Goal: Task Accomplishment & Management: Manage account settings

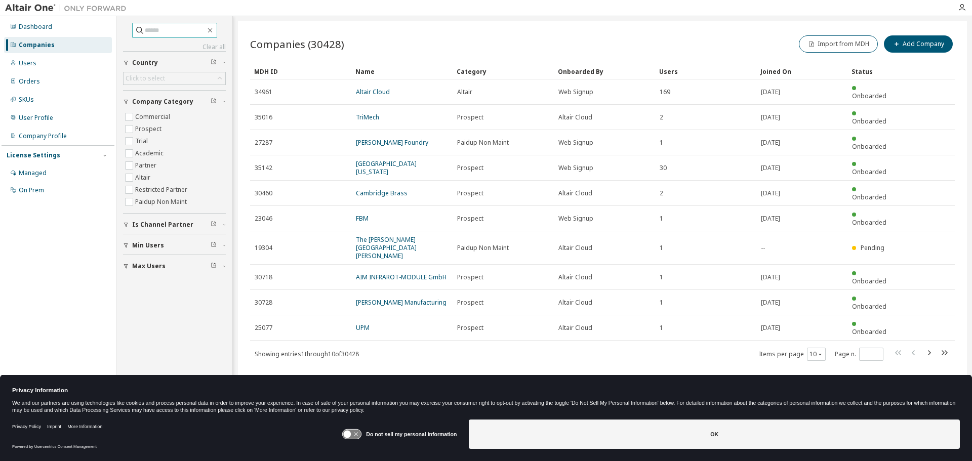
click at [168, 33] on input "text" at bounding box center [175, 30] width 61 height 10
type input "*****"
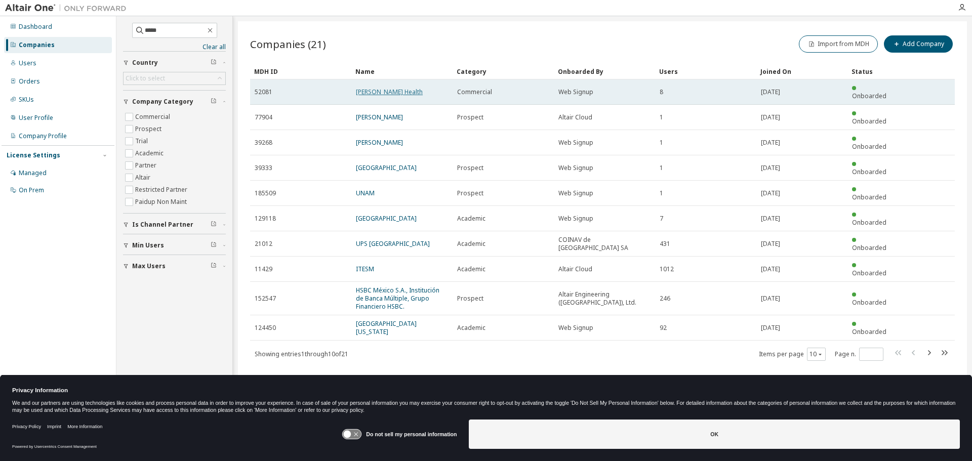
click at [368, 90] on link "[PERSON_NAME] Health" at bounding box center [389, 92] width 67 height 9
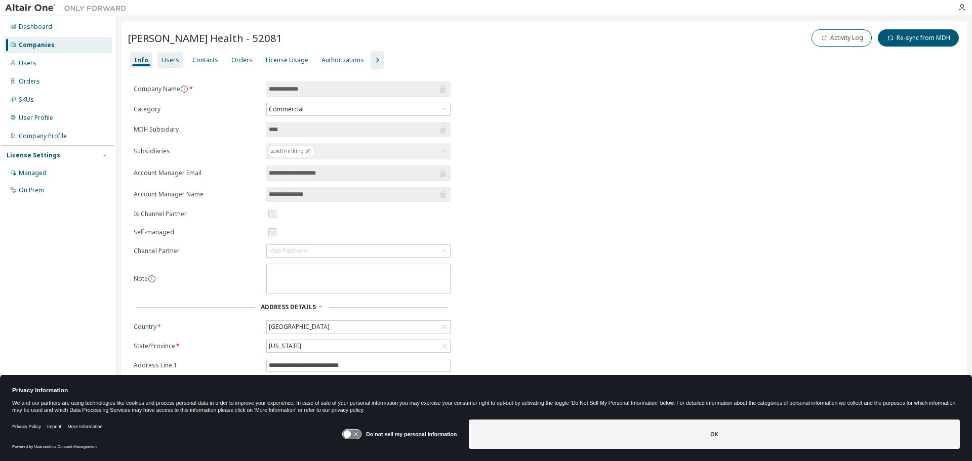
click at [169, 62] on div "Users" at bounding box center [170, 60] width 18 height 8
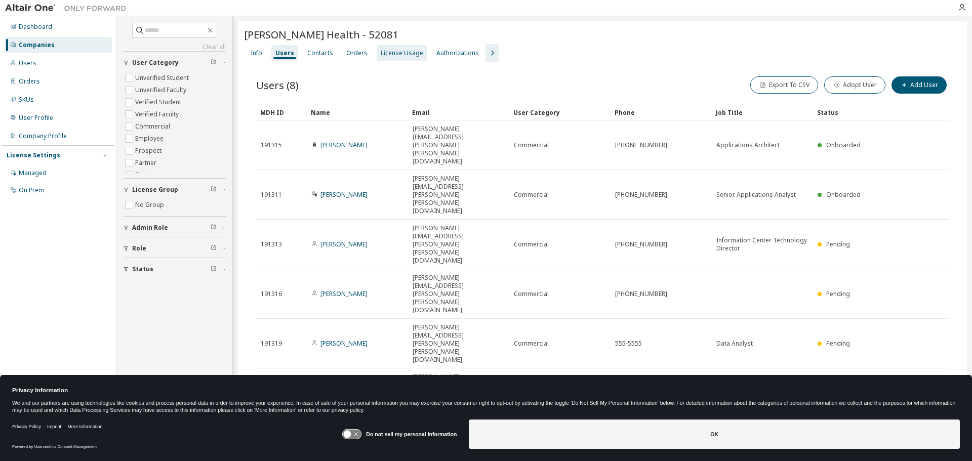
click at [404, 52] on div "License Usage" at bounding box center [402, 53] width 43 height 8
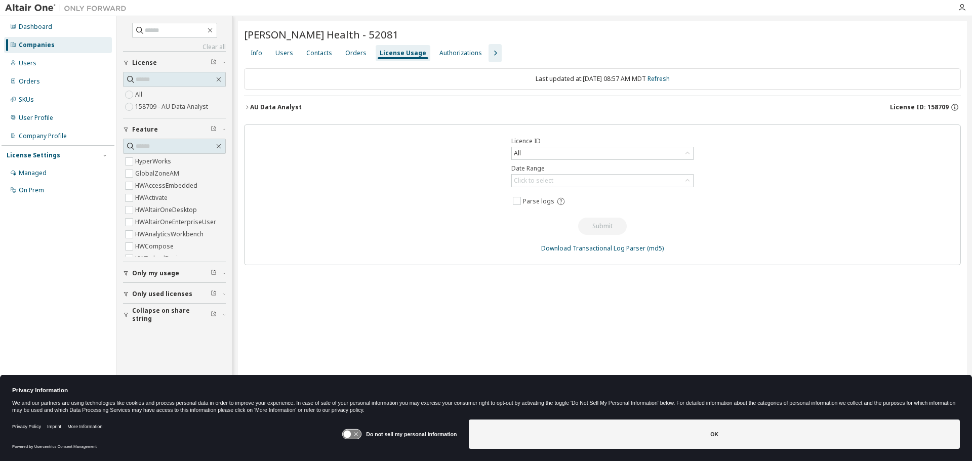
click at [357, 107] on div "AU Data Analyst License ID: 158709" at bounding box center [605, 107] width 711 height 9
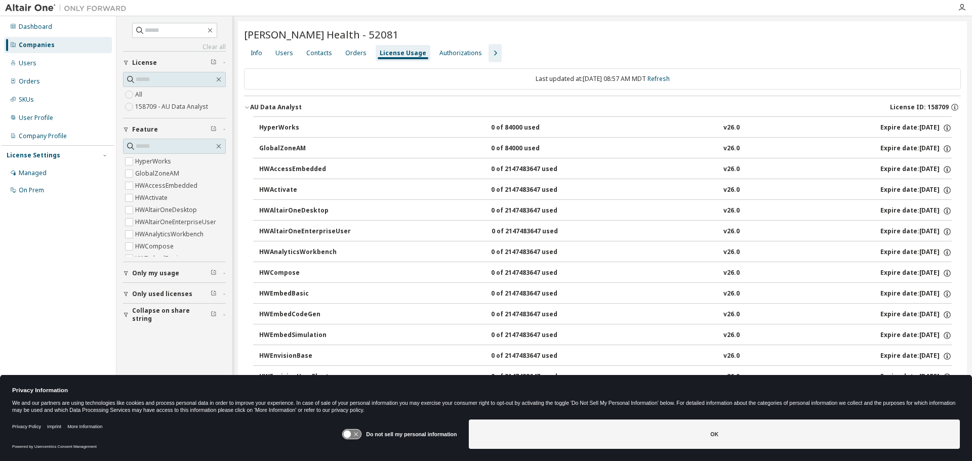
click at [358, 108] on div "AU Data Analyst License ID: 158709" at bounding box center [605, 107] width 711 height 9
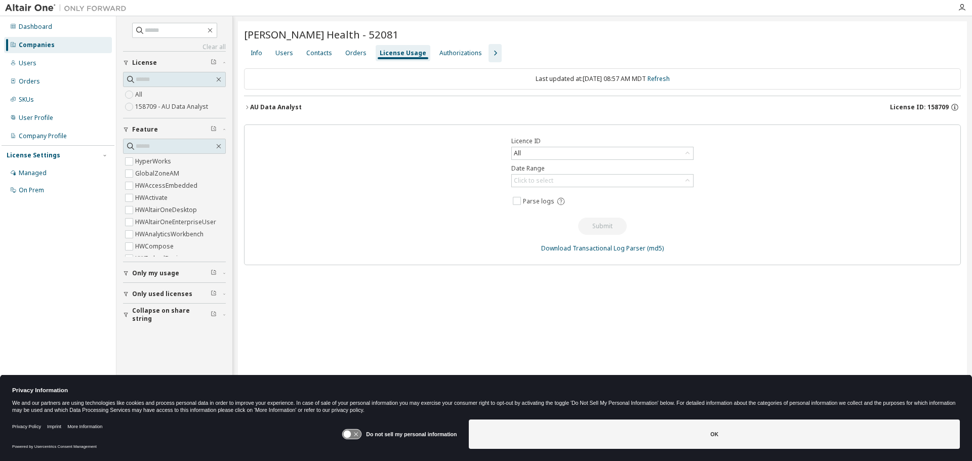
click at [301, 105] on div "AU Data Analyst License ID: 158709" at bounding box center [605, 107] width 711 height 9
